Goal: Transaction & Acquisition: Purchase product/service

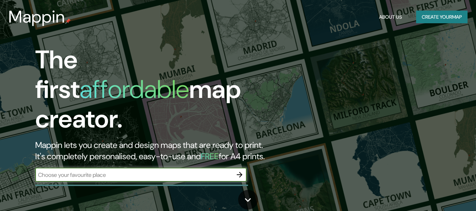
click at [214, 171] on input "text" at bounding box center [134, 175] width 198 height 8
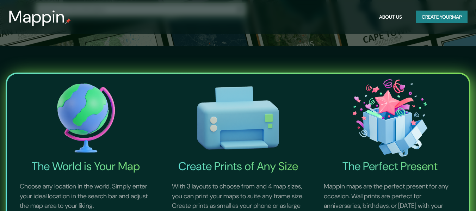
scroll to position [63, 0]
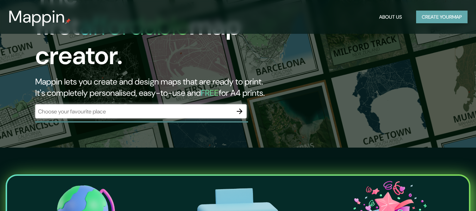
click at [436, 18] on button "Create your map" at bounding box center [442, 17] width 51 height 13
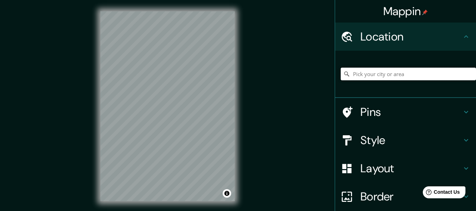
click at [372, 77] on input "Pick your city or area" at bounding box center [408, 74] width 135 height 13
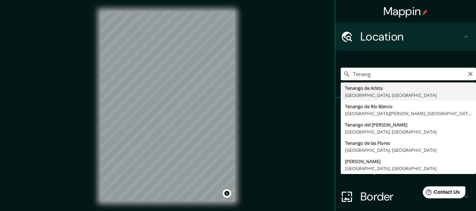
type input "Tenango de Arista, [GEOGRAPHIC_DATA], [GEOGRAPHIC_DATA]"
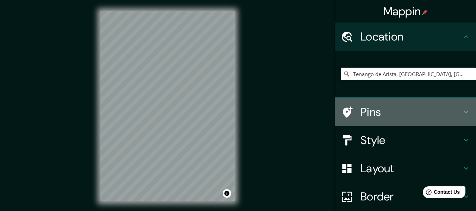
click at [453, 109] on h4 "Pins" at bounding box center [412, 112] width 102 height 14
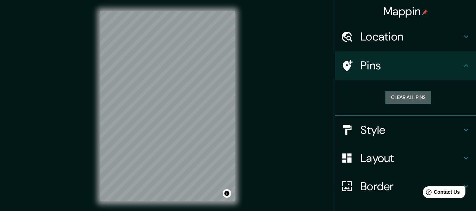
click at [397, 98] on button "Clear all pins" at bounding box center [409, 97] width 46 height 13
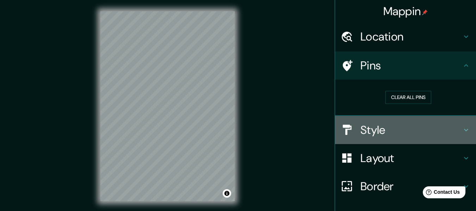
click at [403, 128] on h4 "Style" at bounding box center [412, 130] width 102 height 14
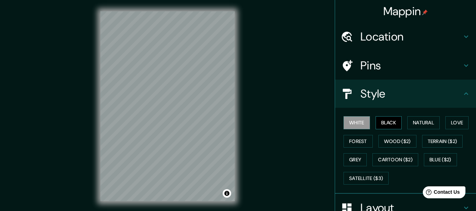
click at [383, 122] on button "Black" at bounding box center [389, 122] width 26 height 13
click at [422, 125] on button "Natural" at bounding box center [424, 122] width 32 height 13
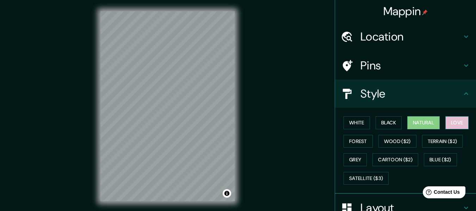
click at [454, 126] on button "Love" at bounding box center [457, 122] width 23 height 13
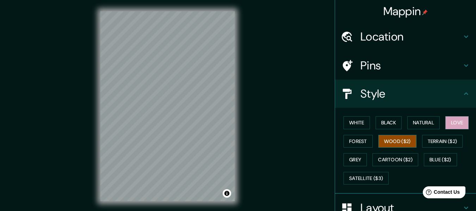
click at [392, 140] on button "Wood ($2)" at bounding box center [398, 141] width 38 height 13
click at [351, 141] on button "Forest" at bounding box center [358, 141] width 29 height 13
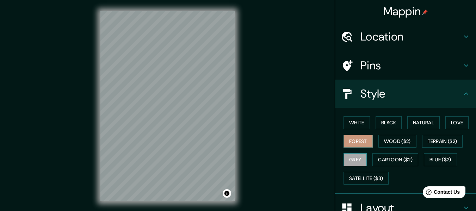
click at [351, 154] on button "Grey" at bounding box center [355, 159] width 23 height 13
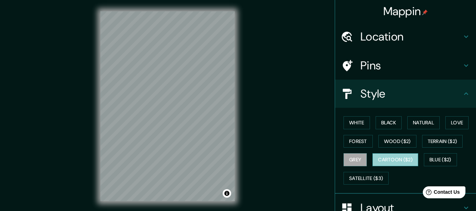
click at [383, 158] on button "Cartoon ($2)" at bounding box center [396, 159] width 46 height 13
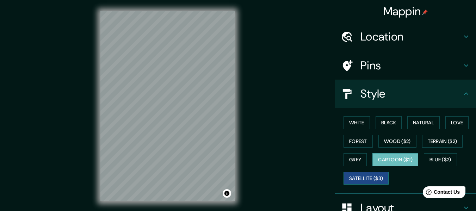
click at [367, 180] on button "Satellite ($3)" at bounding box center [366, 178] width 45 height 13
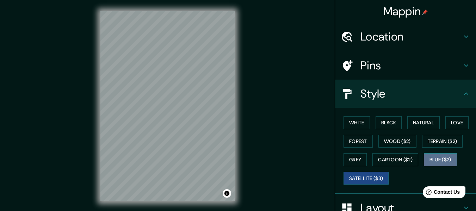
click at [439, 162] on button "Blue ($2)" at bounding box center [440, 159] width 33 height 13
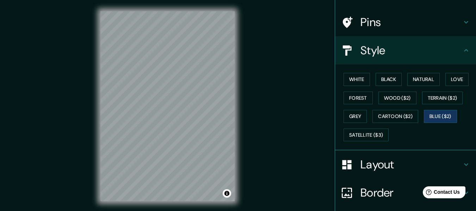
scroll to position [44, 0]
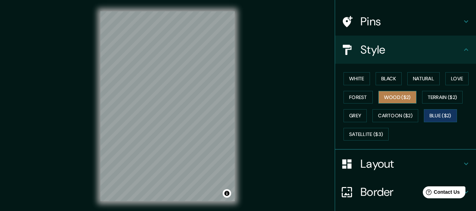
click at [390, 98] on button "Wood ($2)" at bounding box center [398, 97] width 38 height 13
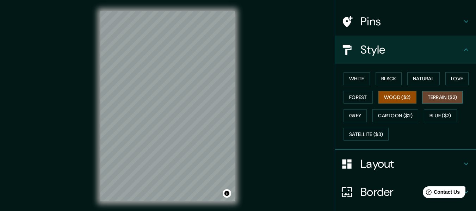
click at [429, 94] on button "Terrain ($2)" at bounding box center [443, 97] width 41 height 13
click at [400, 96] on button "Wood ($2)" at bounding box center [398, 97] width 38 height 13
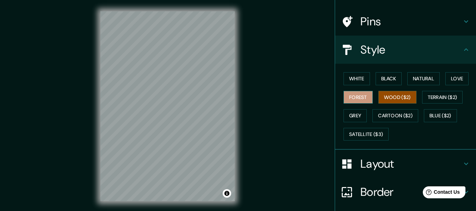
click at [355, 94] on button "Forest" at bounding box center [358, 97] width 29 height 13
click at [357, 76] on button "White" at bounding box center [357, 78] width 26 height 13
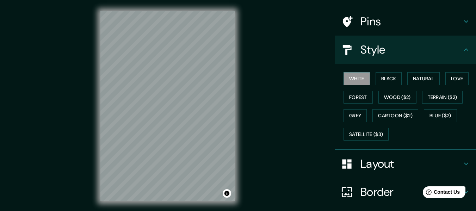
click at [444, 159] on h4 "Layout" at bounding box center [412, 164] width 102 height 14
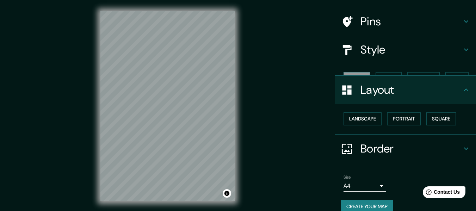
scroll to position [42, 0]
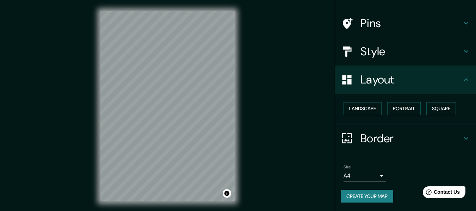
click at [399, 115] on div "Landscape [GEOGRAPHIC_DATA]" at bounding box center [408, 108] width 135 height 19
click at [399, 113] on button "Portrait" at bounding box center [405, 108] width 34 height 13
click at [364, 109] on button "Landscape" at bounding box center [363, 108] width 38 height 13
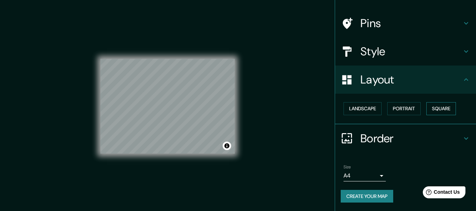
click at [433, 105] on button "Square" at bounding box center [442, 108] width 30 height 13
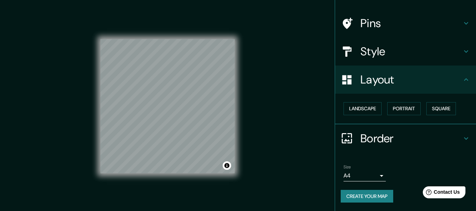
scroll to position [0, 0]
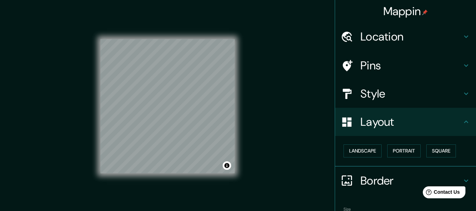
click at [399, 68] on h4 "Pins" at bounding box center [412, 66] width 102 height 14
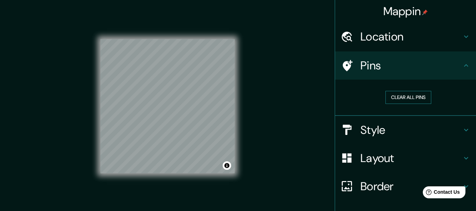
click at [397, 96] on button "Clear all pins" at bounding box center [409, 97] width 46 height 13
